Goal: Check status: Check status

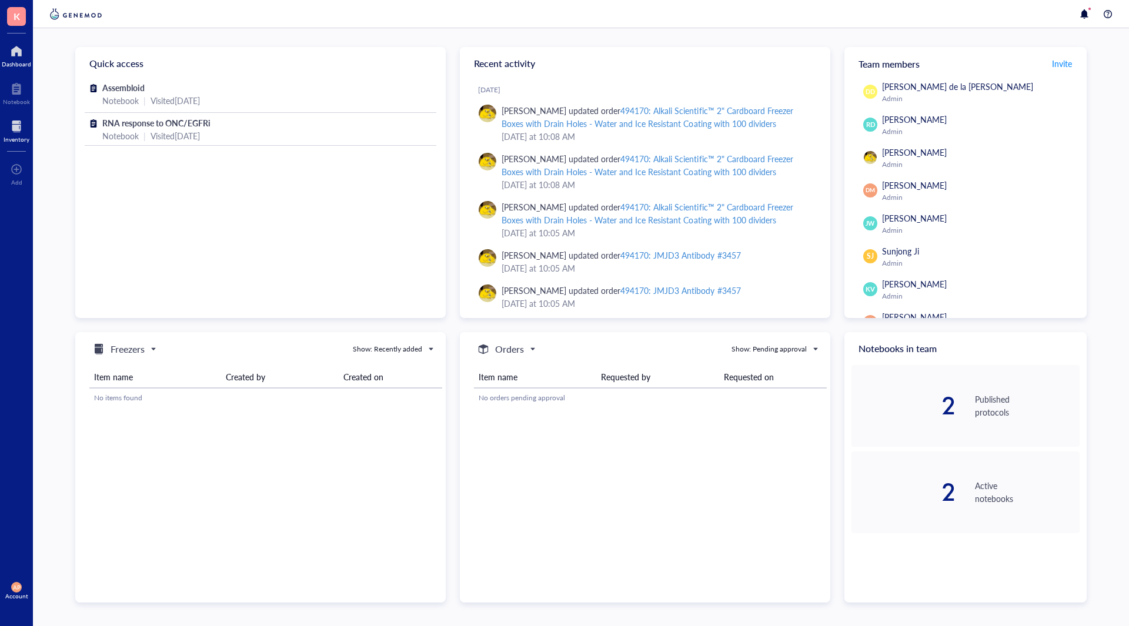
click at [13, 135] on div at bounding box center [17, 126] width 26 height 19
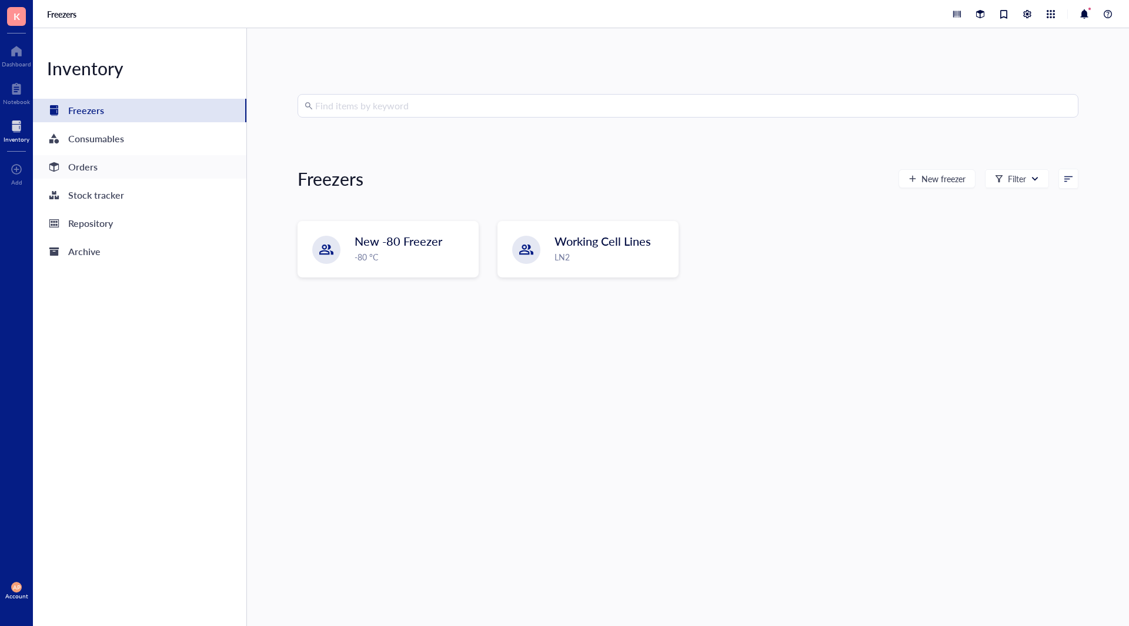
click at [113, 173] on div "Orders" at bounding box center [139, 167] width 213 height 24
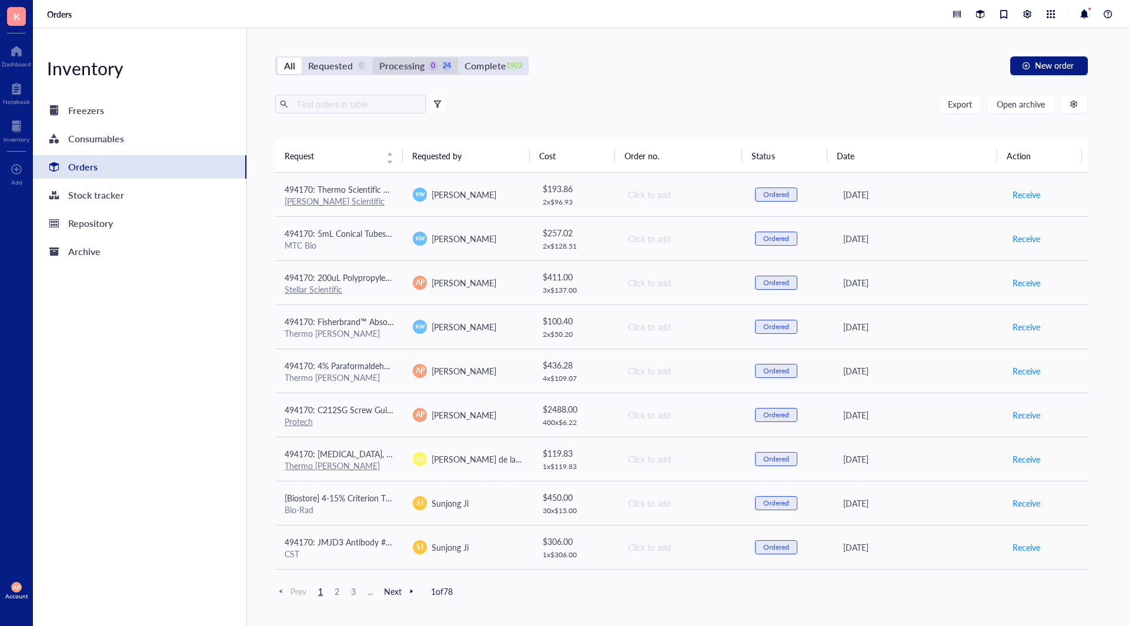
click at [397, 60] on div "Processing" at bounding box center [401, 66] width 45 height 16
click at [373, 58] on input "Processing 0 24" at bounding box center [373, 58] width 0 height 0
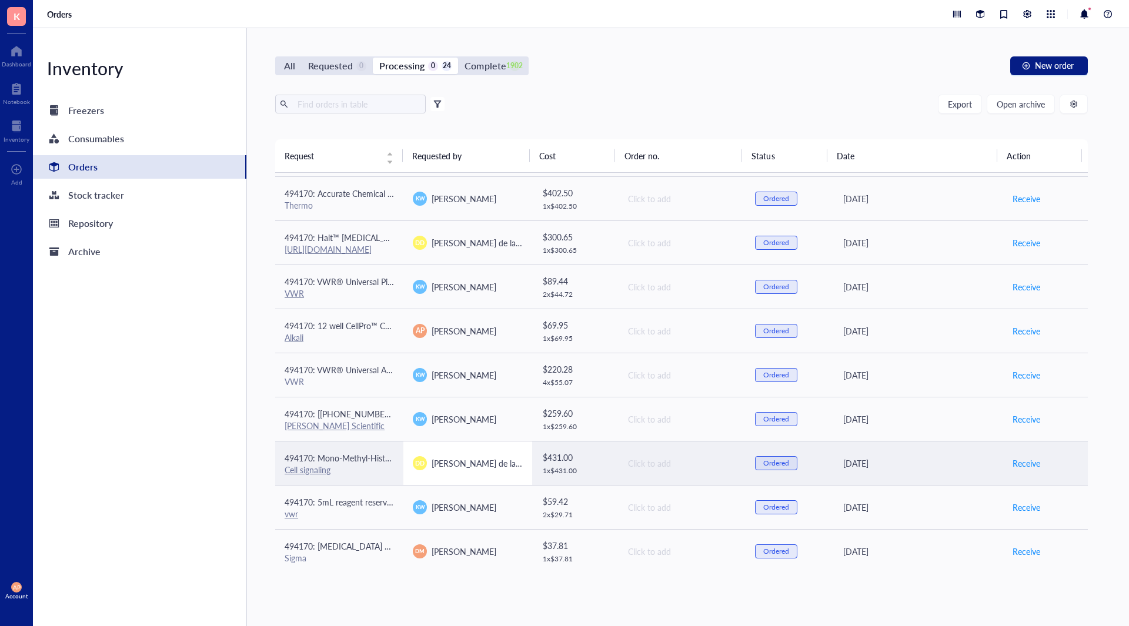
scroll to position [660, 0]
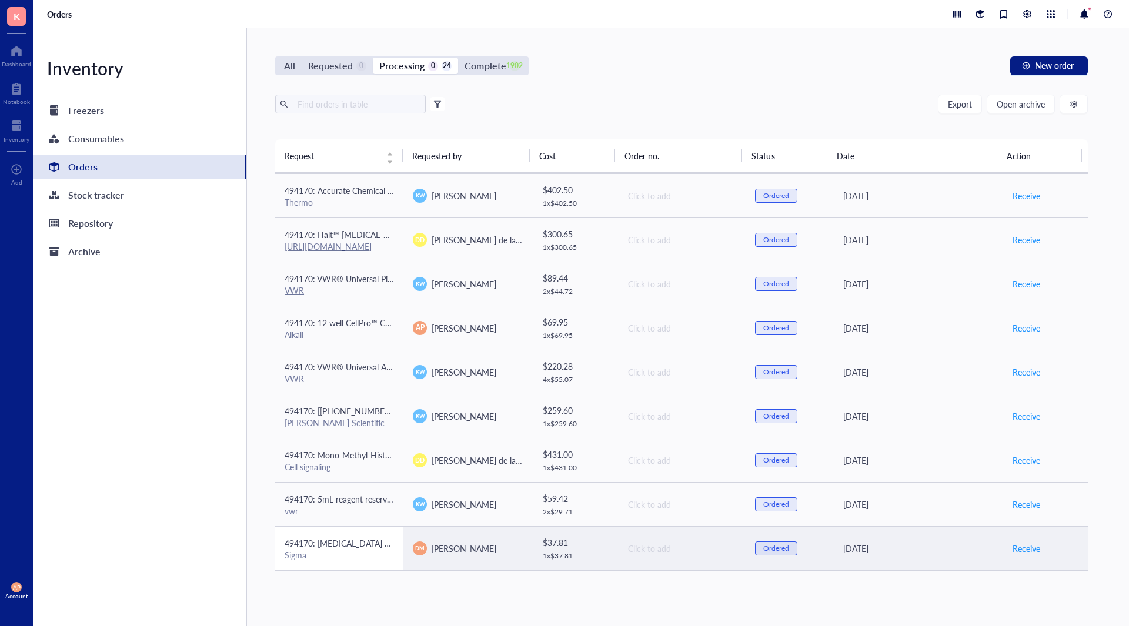
click at [399, 560] on td "494170: [MEDICAL_DATA] MOLECULAR BIOLOGY REAGENT Sigma" at bounding box center [339, 548] width 128 height 44
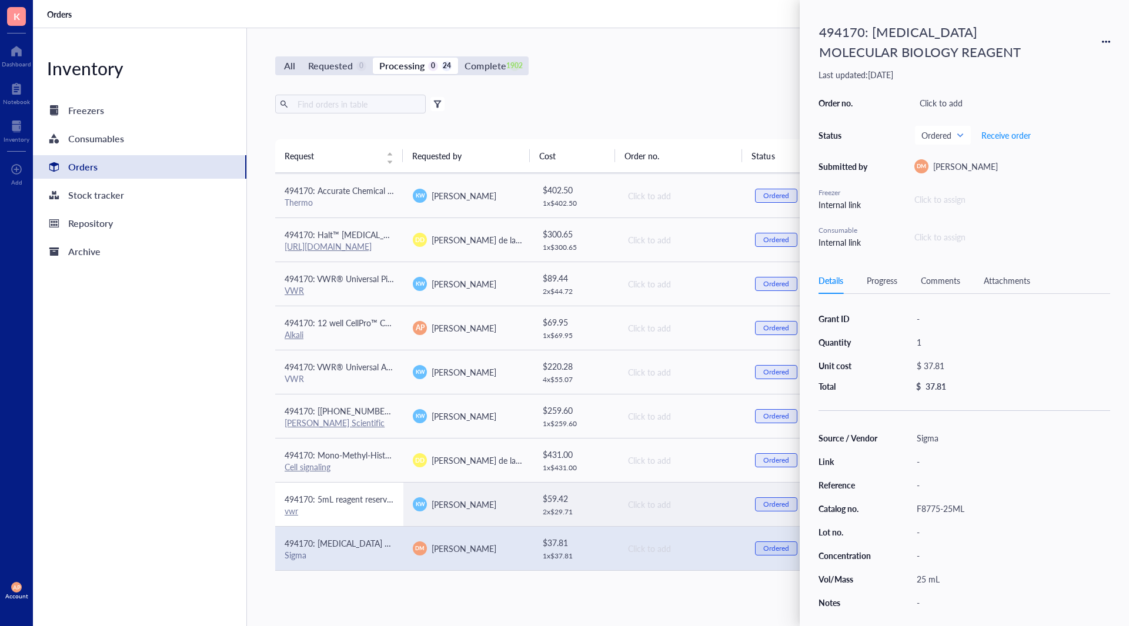
click at [359, 510] on div "vwr" at bounding box center [339, 511] width 109 height 11
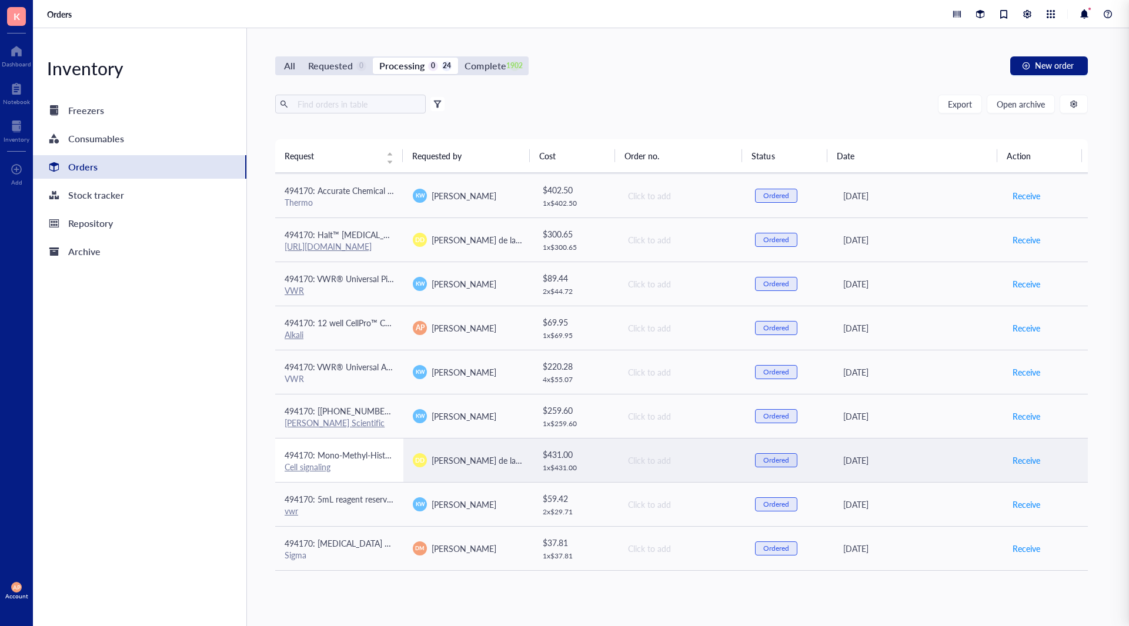
click at [357, 472] on div "Cell signaling" at bounding box center [339, 467] width 109 height 11
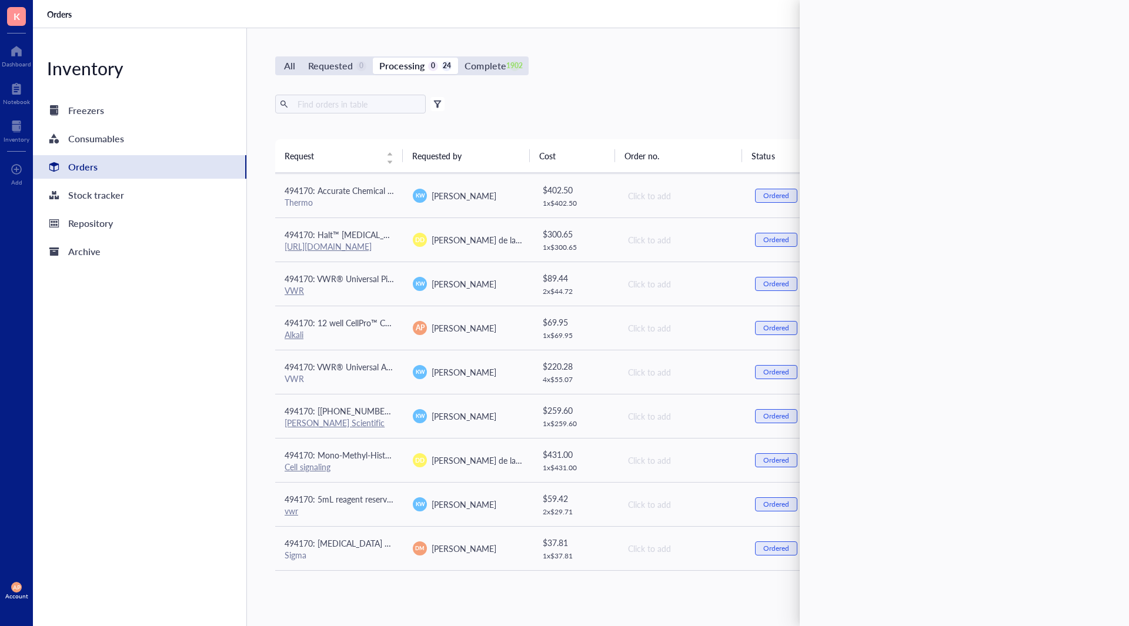
click at [144, 463] on div "Inventory Freezers Consumables Orders Stock tracker Repository Archive" at bounding box center [140, 327] width 214 height 598
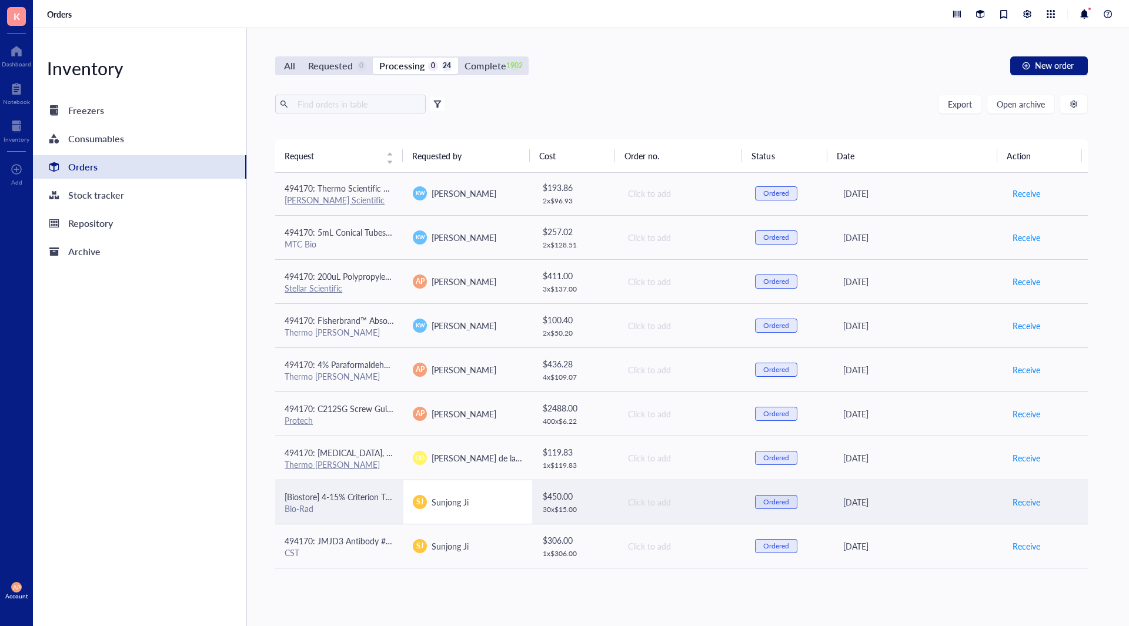
scroll to position [0, 0]
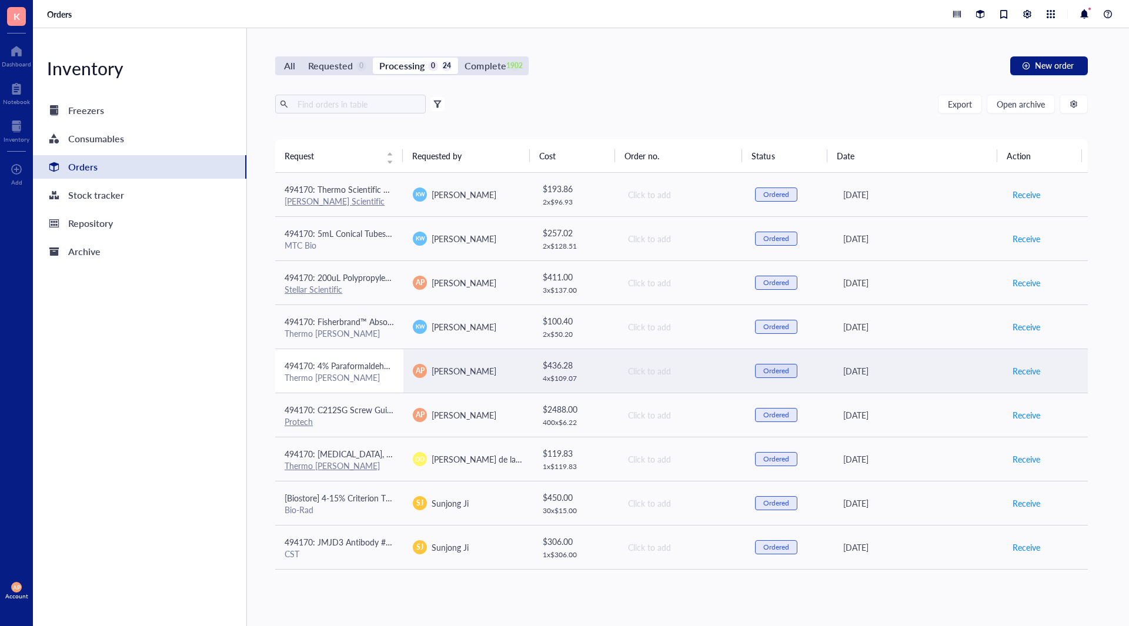
click at [387, 374] on div "Thermo [PERSON_NAME]" at bounding box center [339, 377] width 109 height 11
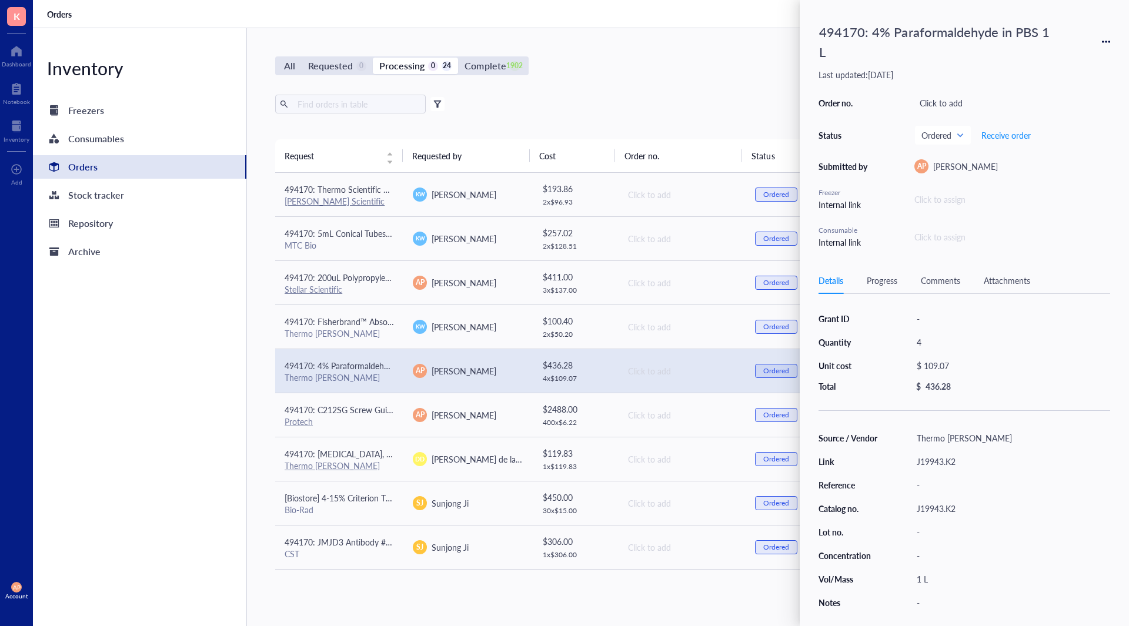
click at [172, 365] on div "Inventory Freezers Consumables Orders Stock tracker Repository Archive" at bounding box center [140, 327] width 214 height 598
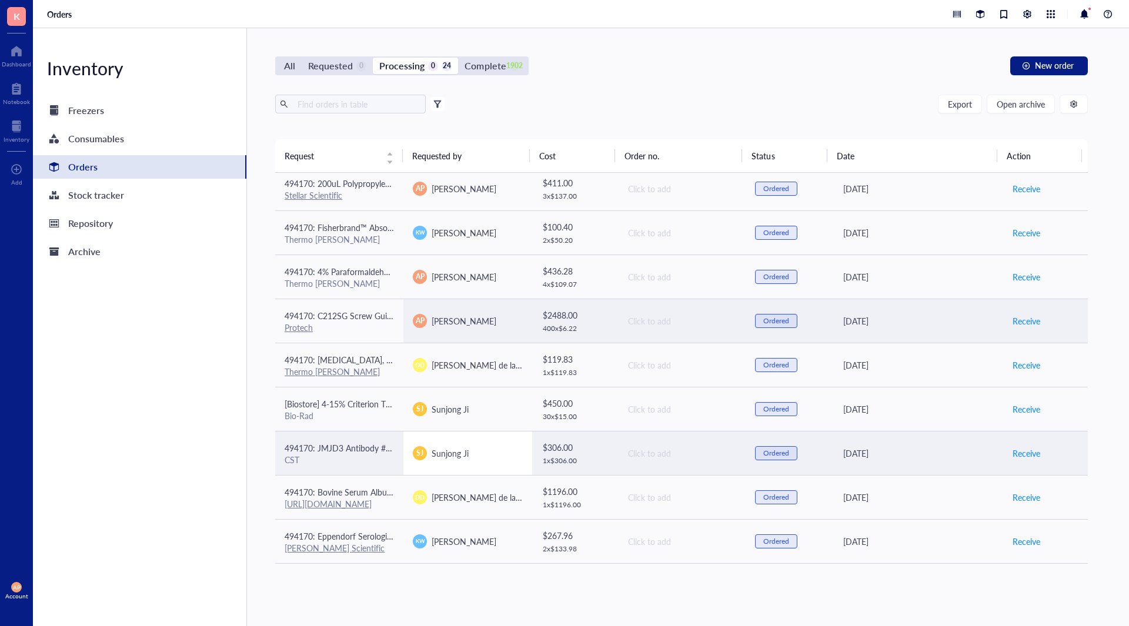
scroll to position [118, 0]
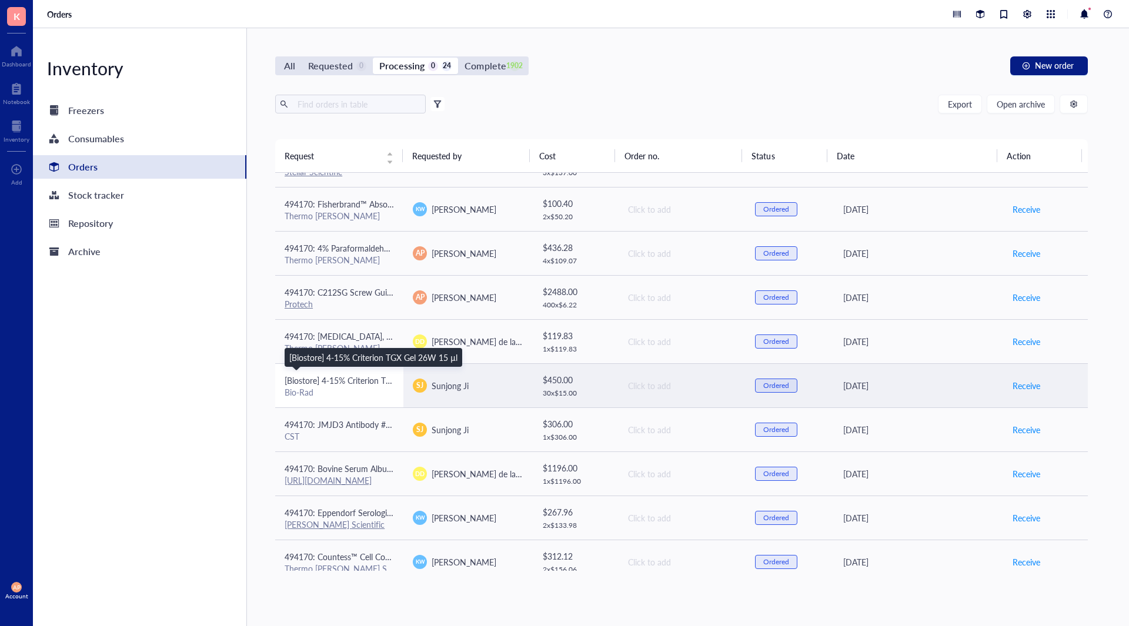
click at [368, 379] on span "[Biostore] 4-15% Criterion TGX Gel 26W 15 µl" at bounding box center [369, 381] width 168 height 12
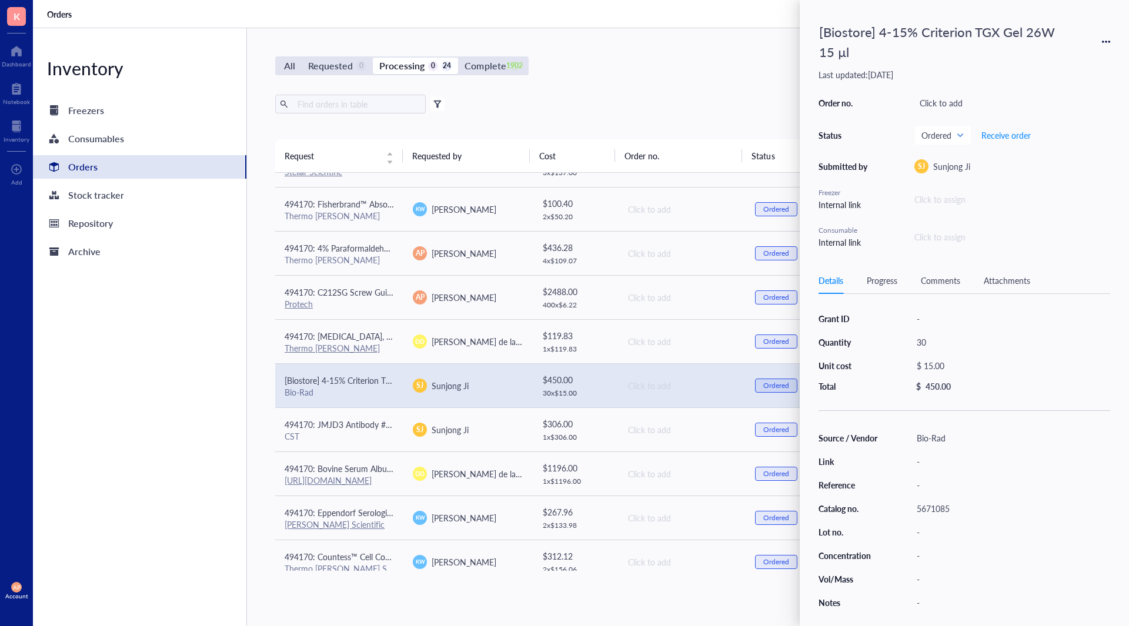
click at [216, 385] on div "Inventory Freezers Consumables Orders Stock tracker Repository Archive" at bounding box center [140, 327] width 214 height 598
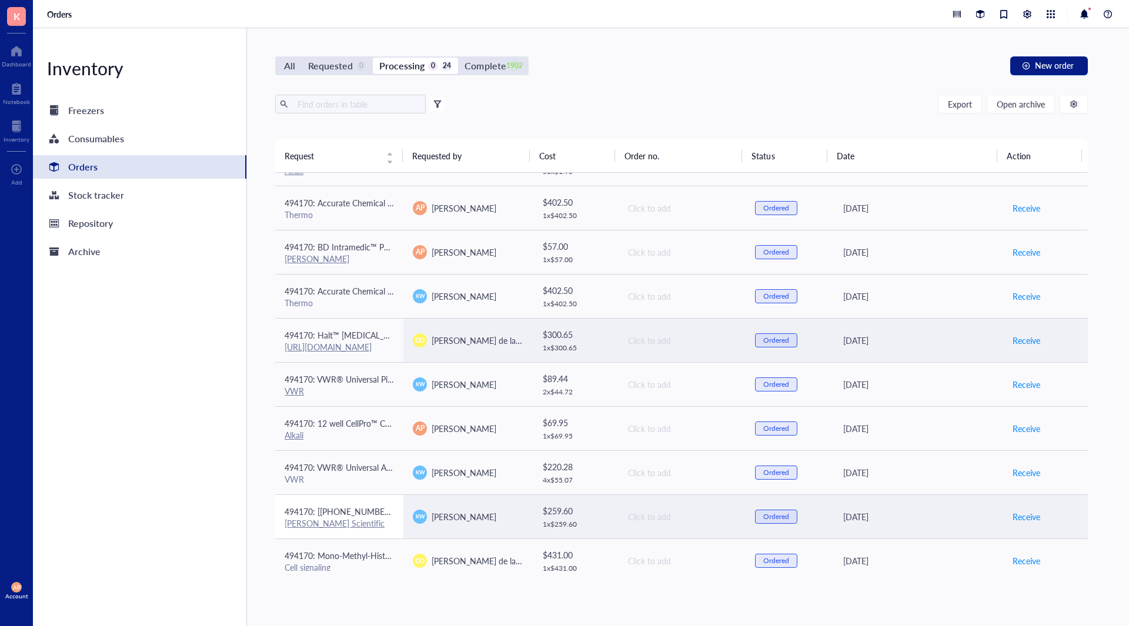
scroll to position [660, 0]
